Goal: Find specific page/section: Find specific page/section

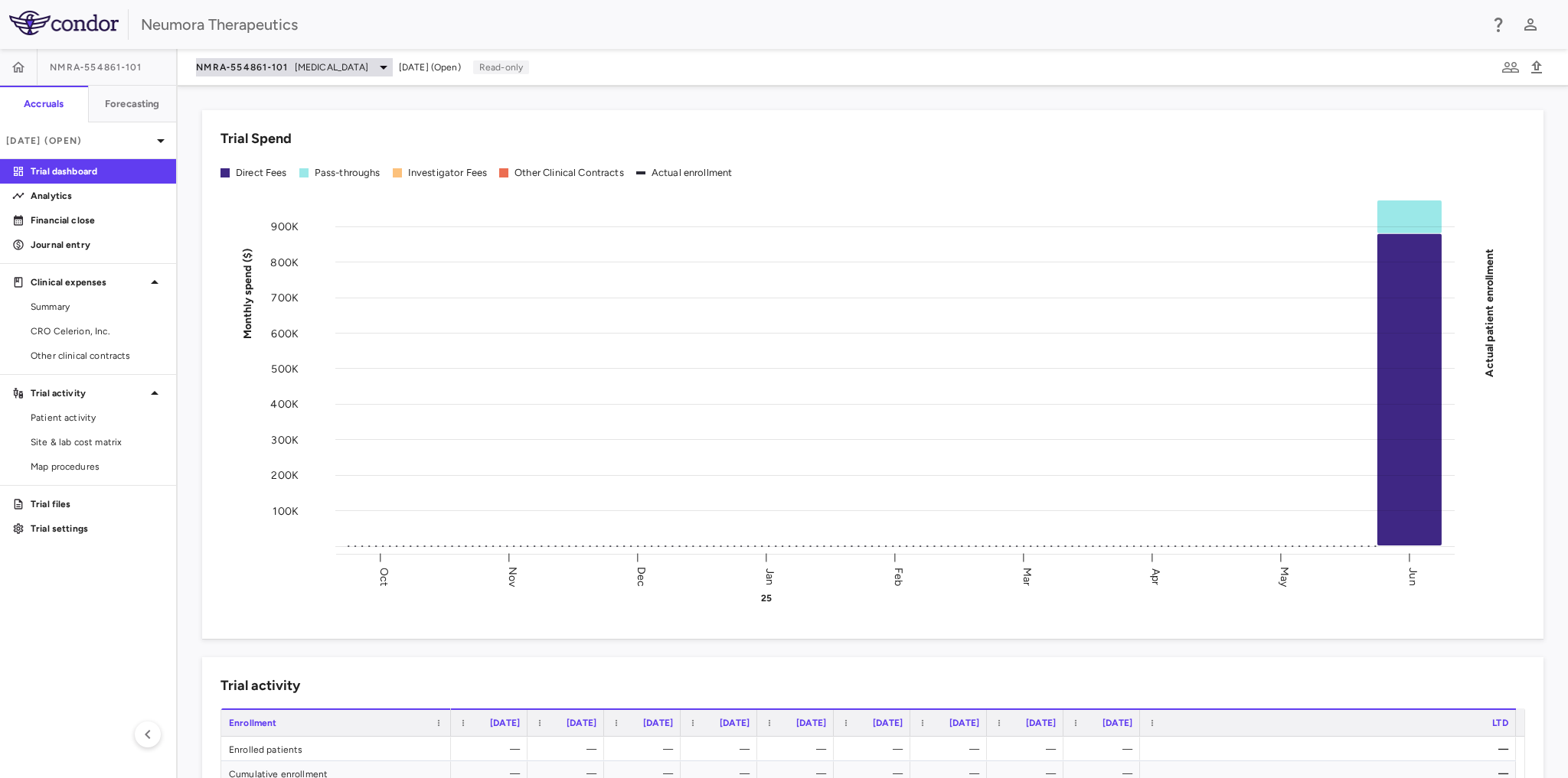
click at [374, 65] on icon at bounding box center [383, 67] width 18 height 18
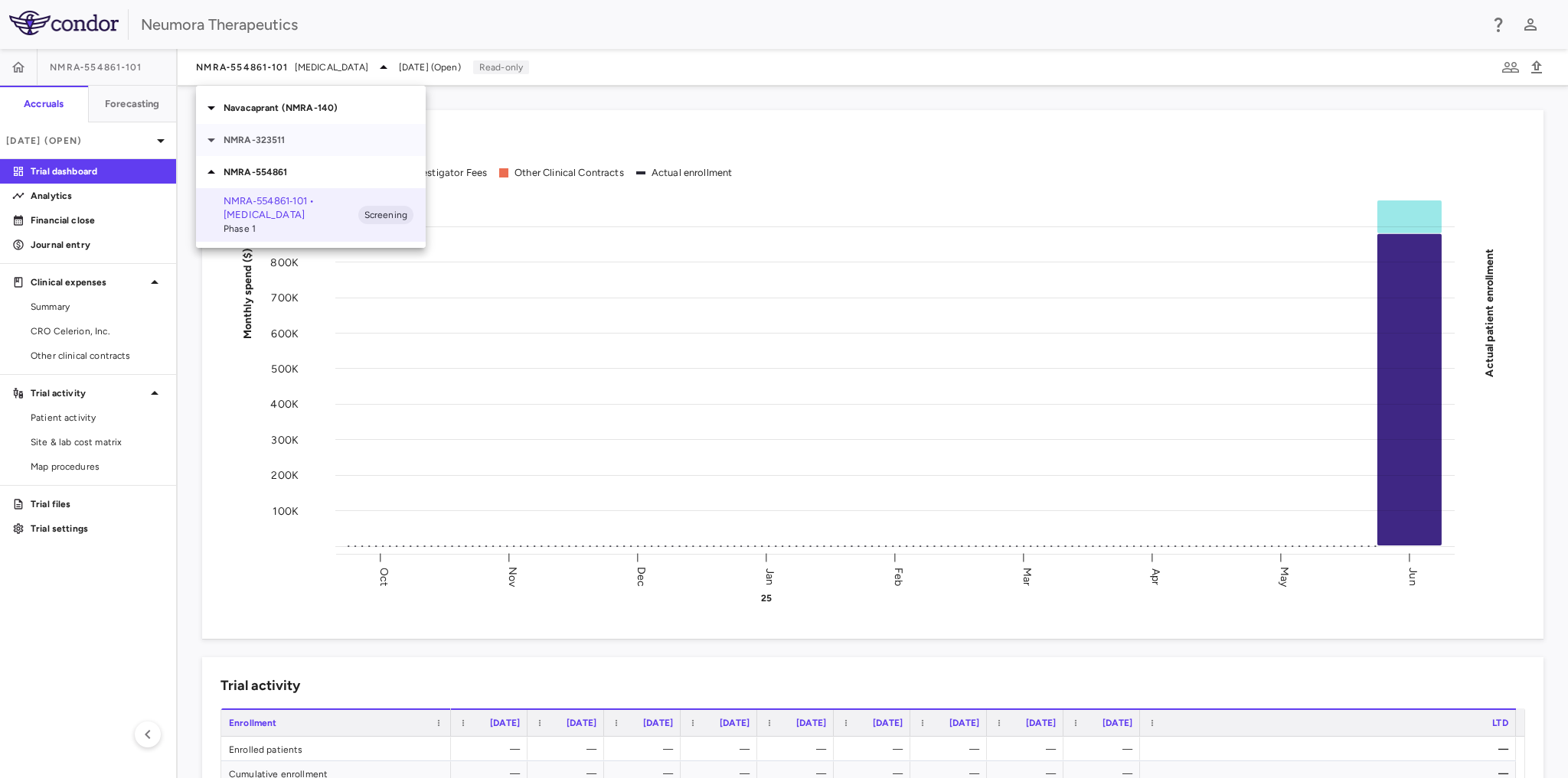
click at [242, 141] on p "NMRA-323511" at bounding box center [325, 140] width 202 height 14
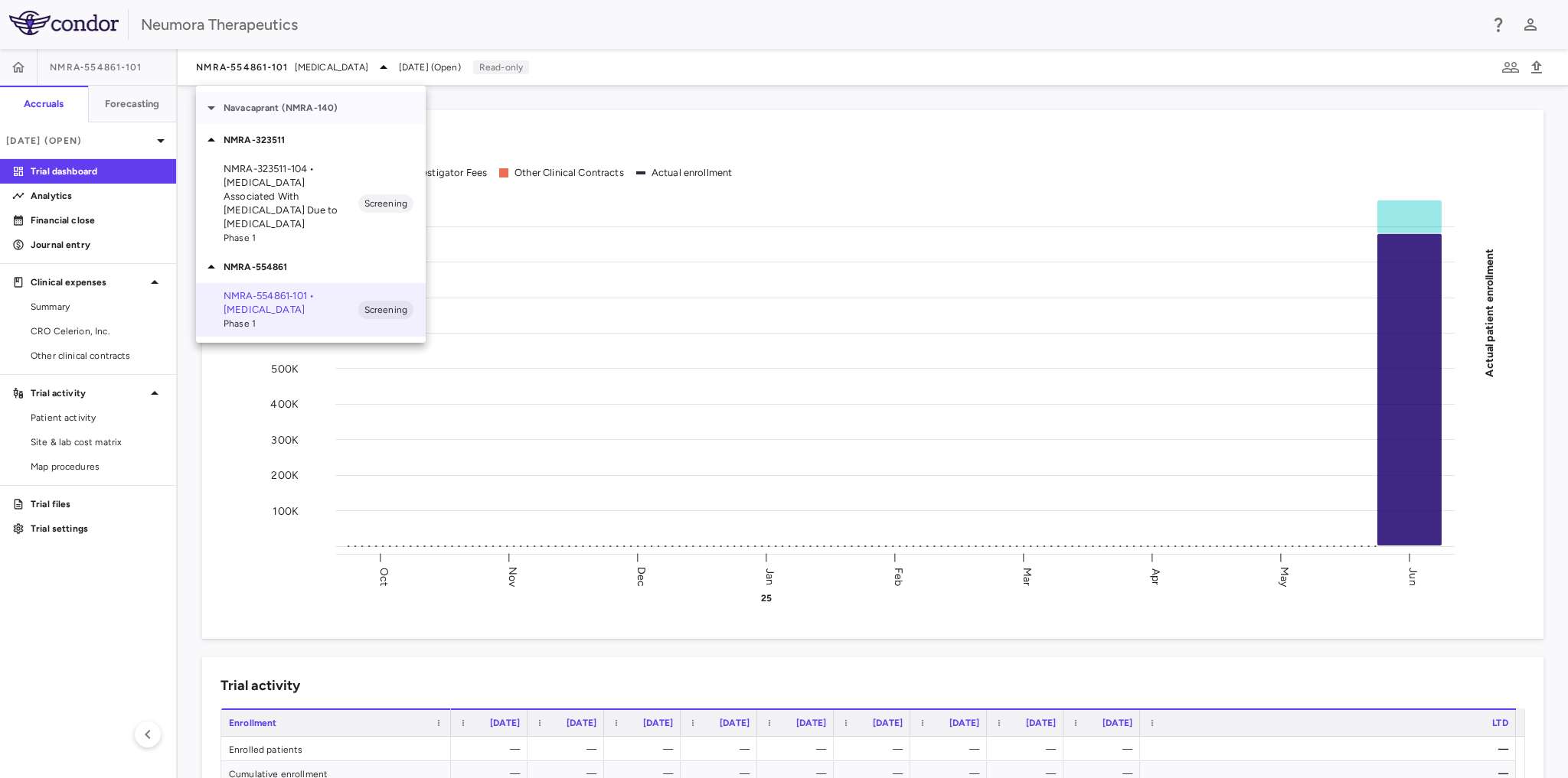
click at [294, 108] on p "Navacaprant (NMRA-140)" at bounding box center [325, 108] width 202 height 14
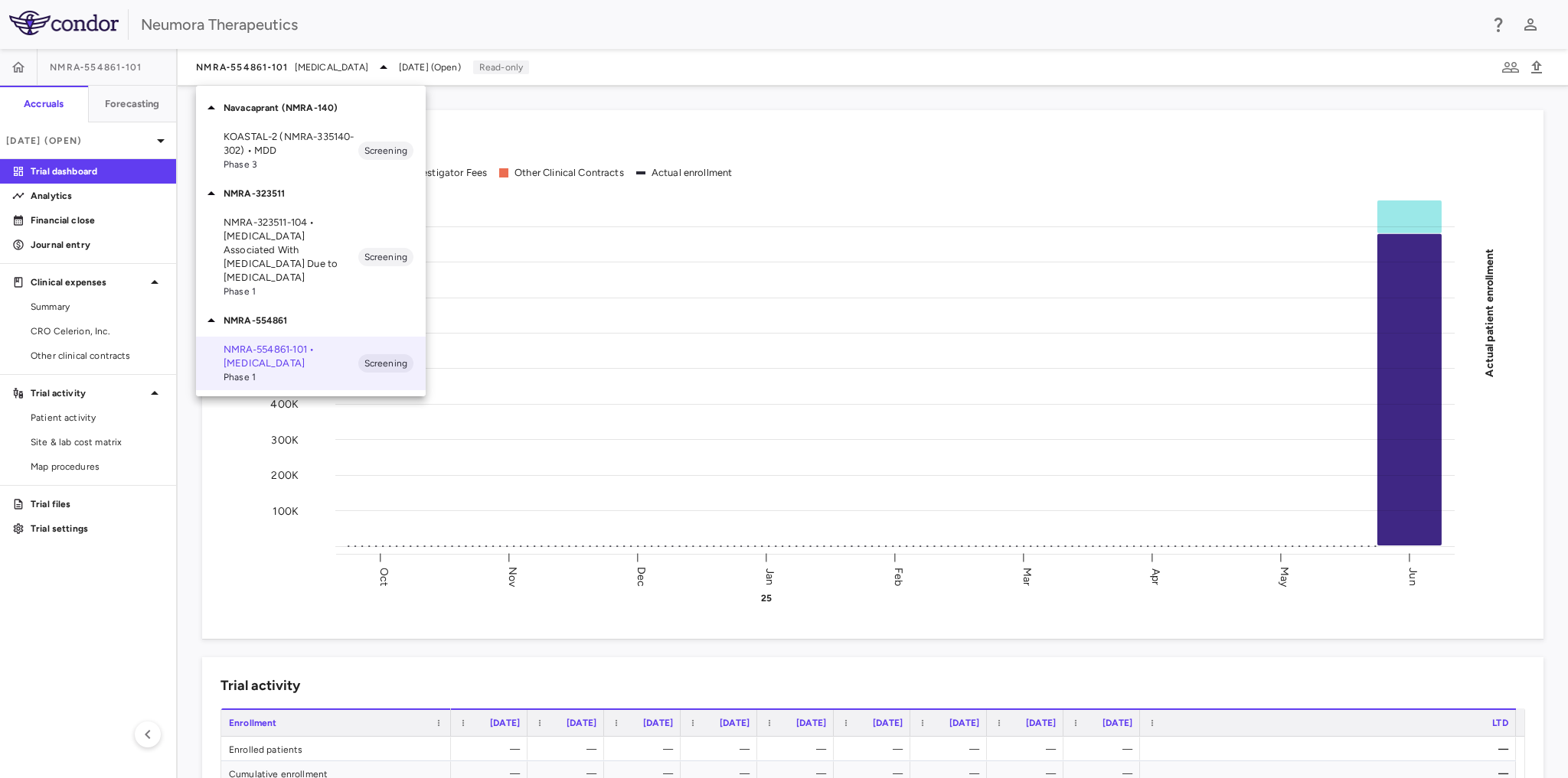
click at [264, 314] on p "NMRA-554861" at bounding box center [325, 320] width 202 height 14
click at [410, 22] on div at bounding box center [784, 389] width 1568 height 778
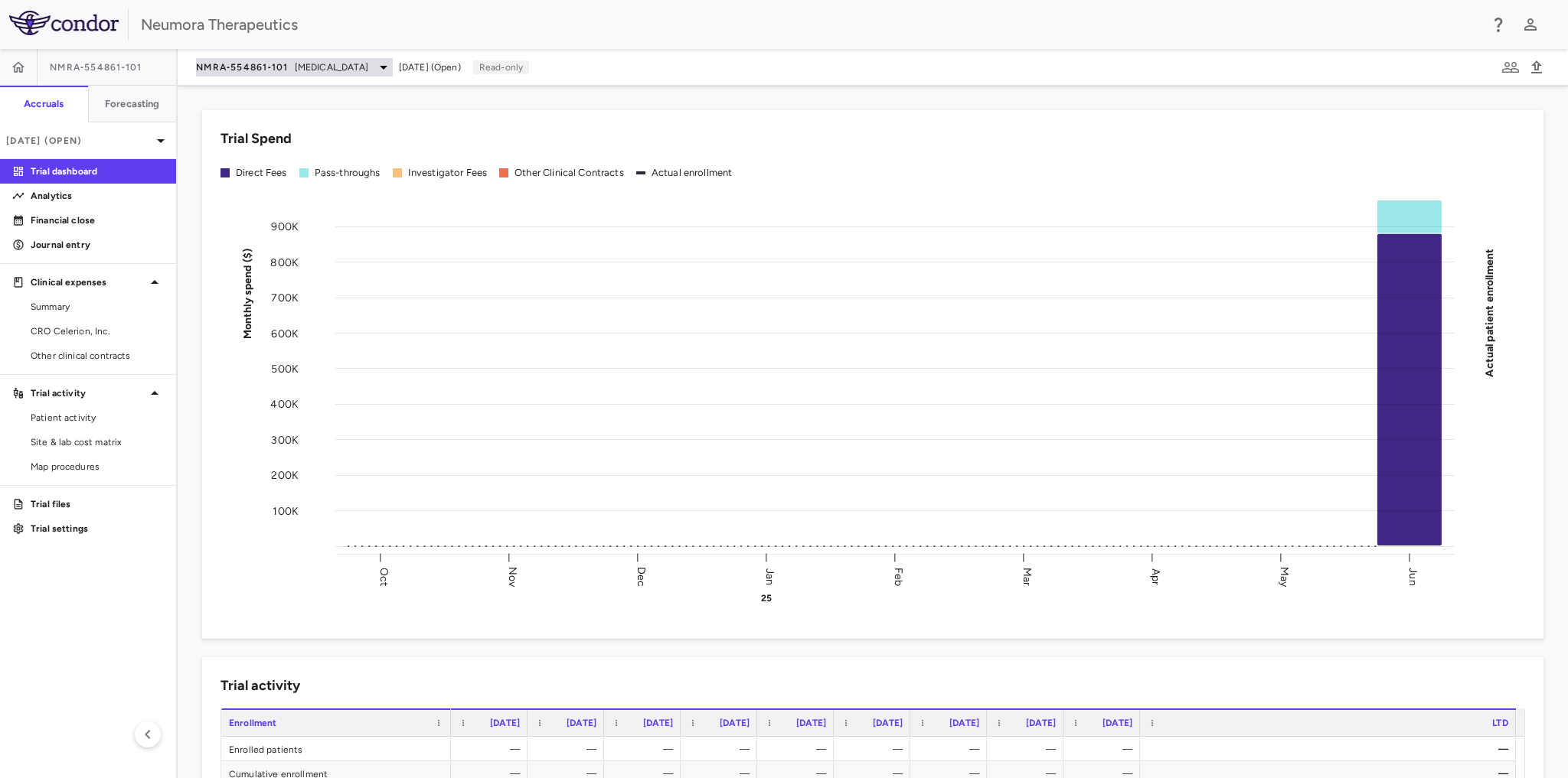
click at [329, 62] on span "Schizophrenia" at bounding box center [331, 67] width 74 height 14
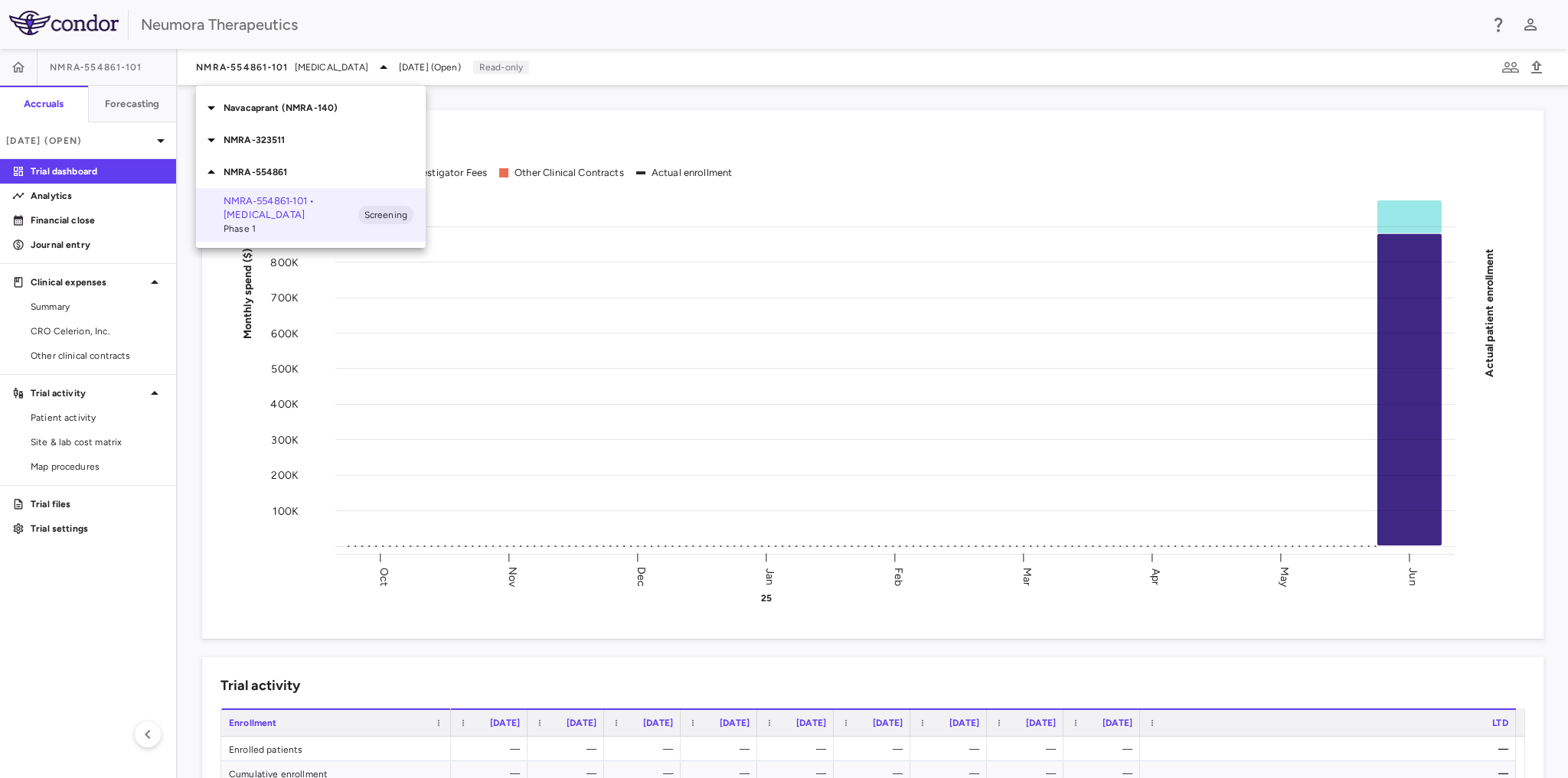
click at [295, 110] on p "Navacaprant (NMRA-140)" at bounding box center [325, 108] width 202 height 14
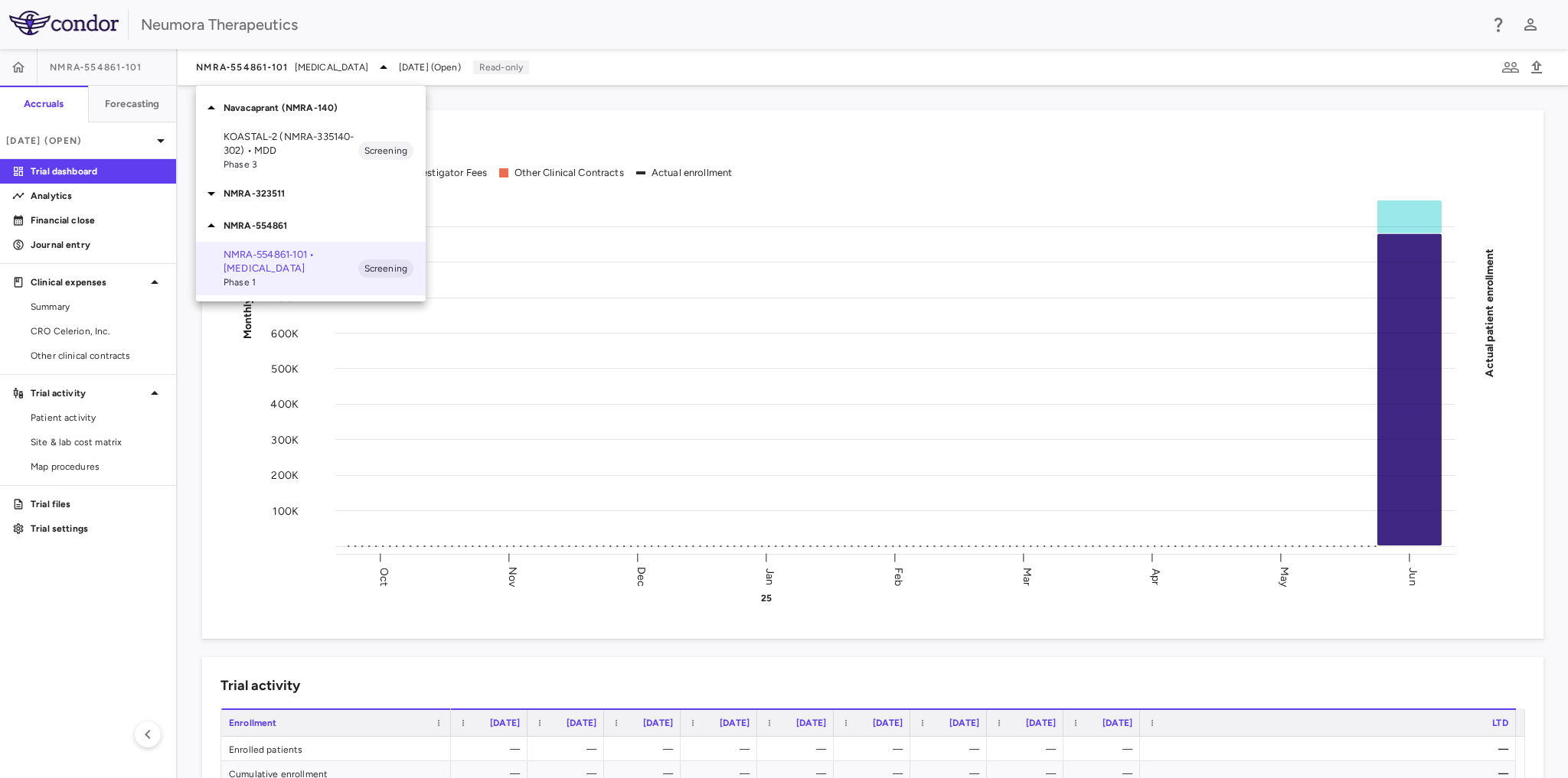
click at [479, 15] on div at bounding box center [784, 389] width 1568 height 778
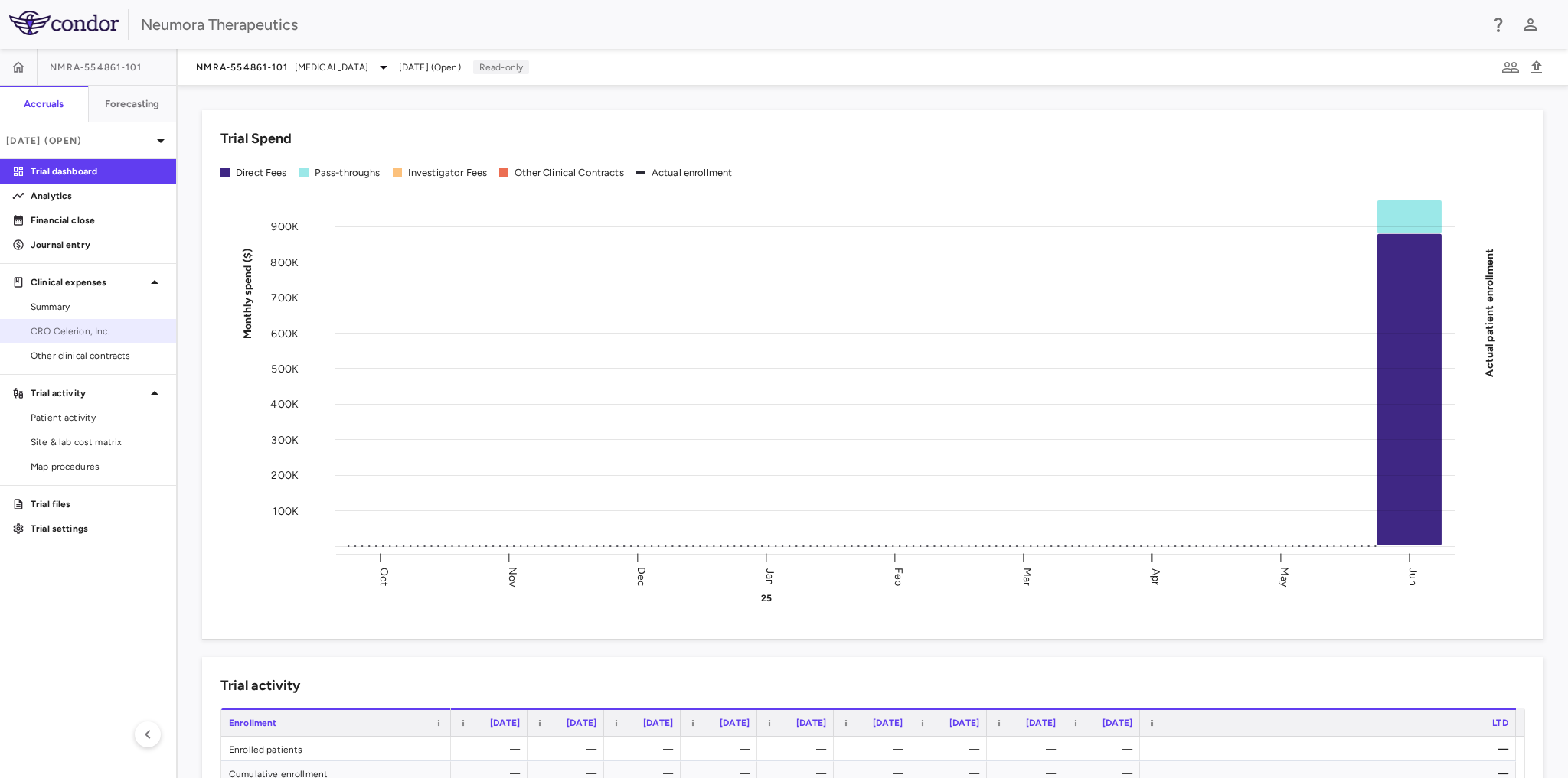
click at [57, 329] on span "CRO Celerion, Inc." at bounding box center [97, 331] width 133 height 14
